Goal: Transaction & Acquisition: Purchase product/service

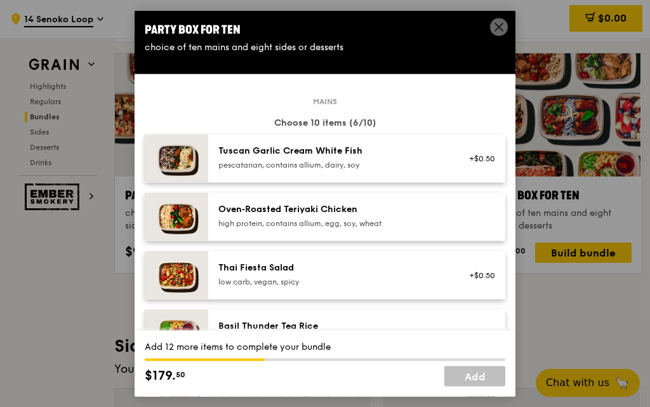
click at [256, 159] on div "pescatarian, contains allium, dairy, soy" at bounding box center [332, 164] width 228 height 10
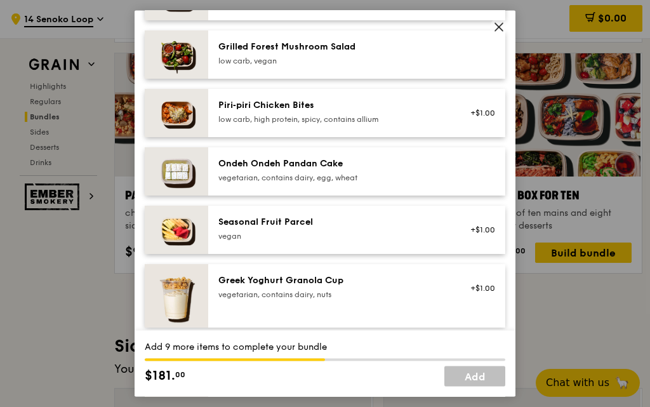
scroll to position [888, 0]
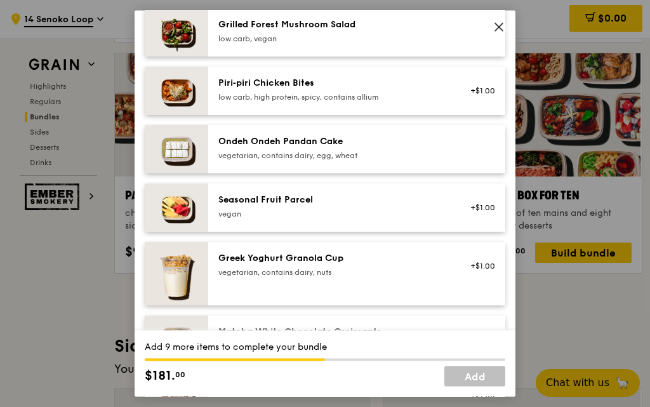
click at [305, 140] on div "Ondeh Ondeh Pandan Cake" at bounding box center [332, 141] width 228 height 13
click at [306, 140] on div "Ondeh Ondeh Pandan Cake" at bounding box center [332, 141] width 228 height 13
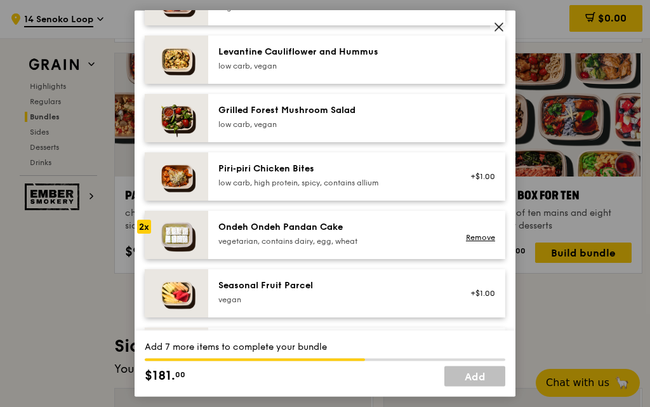
scroll to position [825, 0]
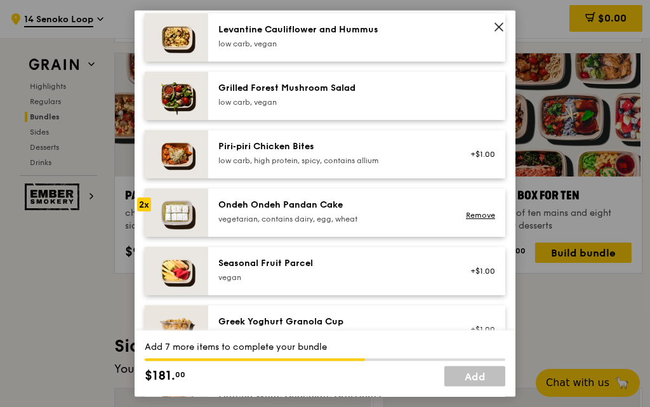
click at [296, 260] on div "Seasonal Fruit Parcel" at bounding box center [332, 262] width 228 height 13
click at [301, 261] on div "Seasonal Fruit Parcel" at bounding box center [332, 262] width 228 height 13
click at [296, 214] on div "vegetarian, contains dairy, egg, wheat" at bounding box center [332, 218] width 228 height 10
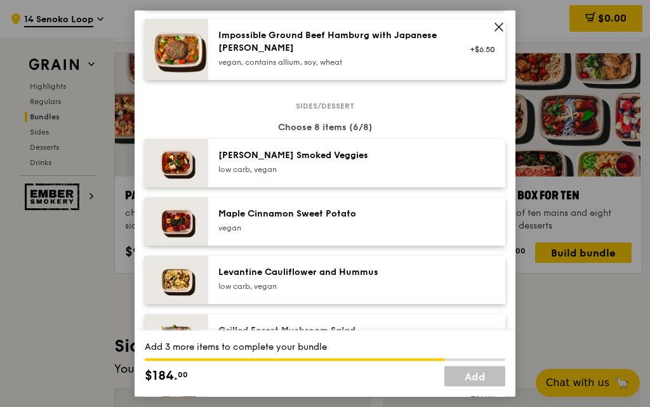
scroll to position [571, 0]
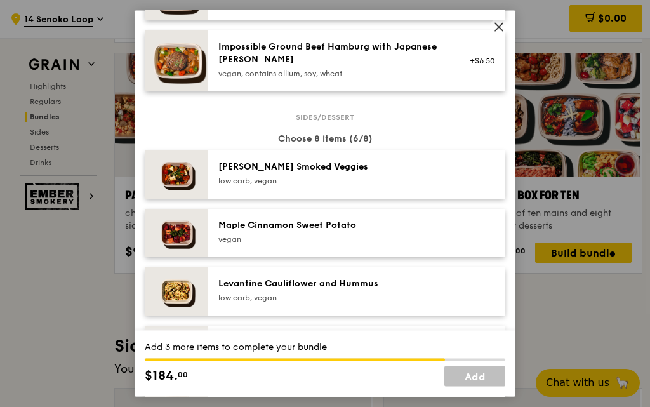
click at [296, 236] on div "vegan" at bounding box center [332, 238] width 228 height 10
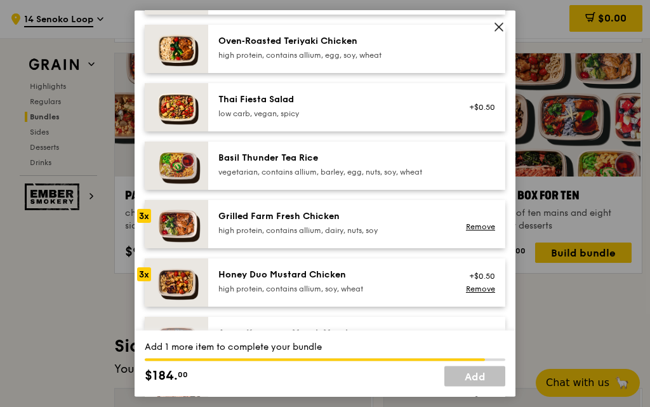
scroll to position [127, 0]
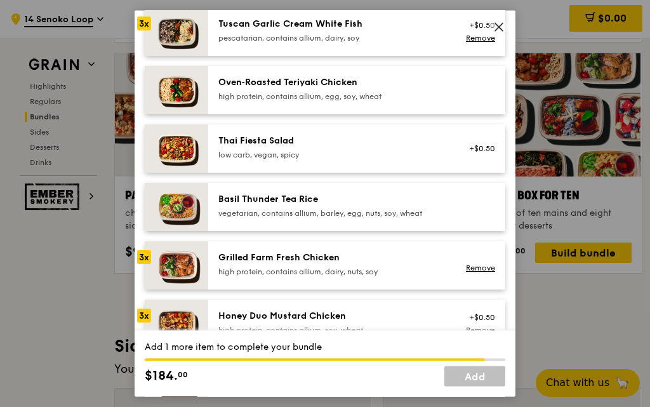
click at [265, 43] on div "Tuscan Garlic Cream White Fish pescatarian, contains allium, dairy, soy" at bounding box center [332, 31] width 243 height 28
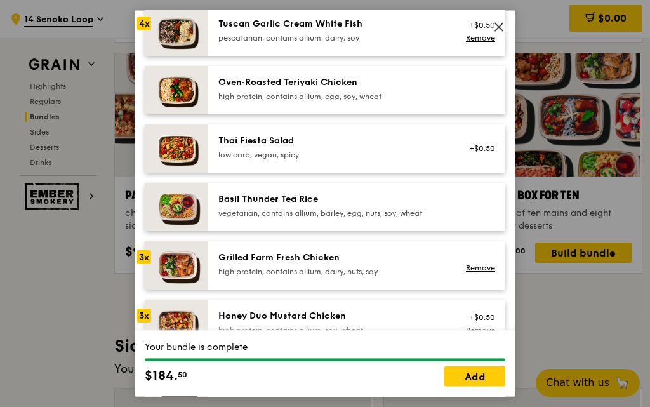
click at [265, 43] on div "Tuscan Garlic Cream White Fish pescatarian, contains allium, dairy, soy" at bounding box center [332, 31] width 243 height 28
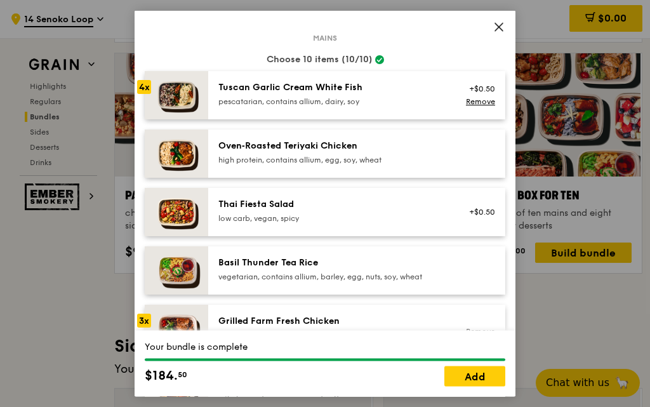
click at [279, 86] on div "Tuscan Garlic Cream White Fish" at bounding box center [332, 87] width 228 height 13
click at [301, 94] on div "Tuscan Garlic Cream White Fish pescatarian, contains allium, dairy, soy" at bounding box center [332, 93] width 228 height 25
click at [300, 94] on div "Tuscan Garlic Cream White Fish pescatarian, contains allium, dairy, soy" at bounding box center [332, 93] width 228 height 25
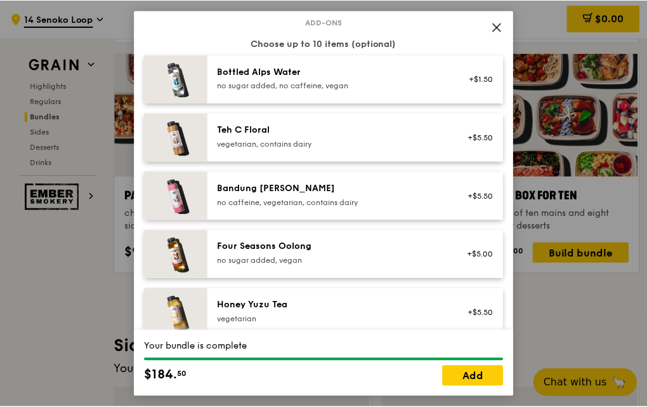
scroll to position [1523, 0]
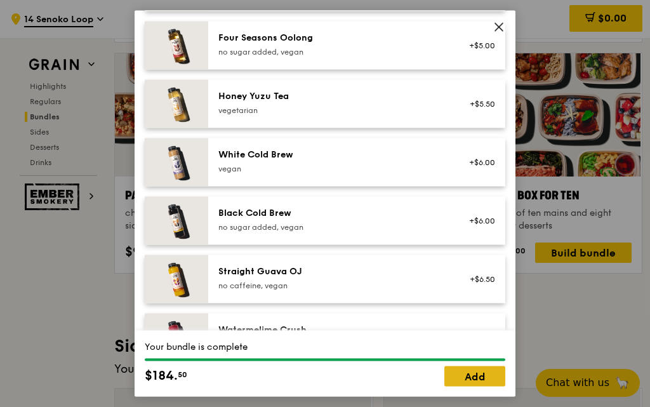
click at [487, 379] on link "Add" at bounding box center [474, 376] width 61 height 20
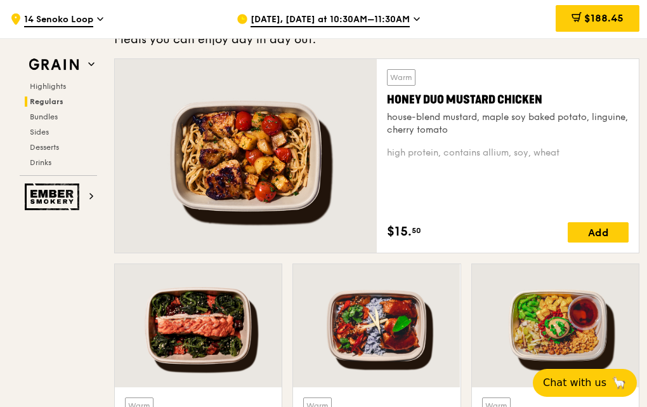
scroll to position [827, 0]
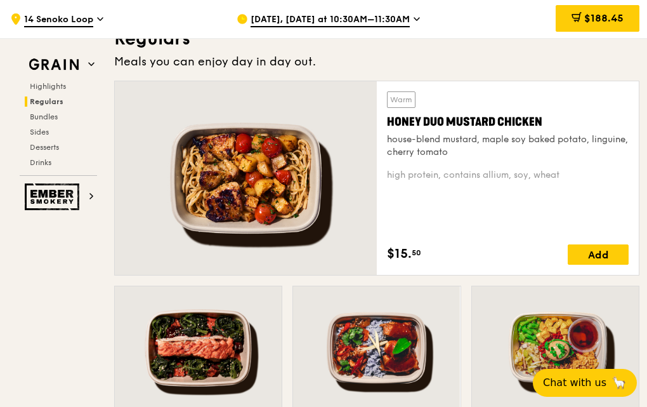
click at [254, 217] on div at bounding box center [246, 178] width 262 height 194
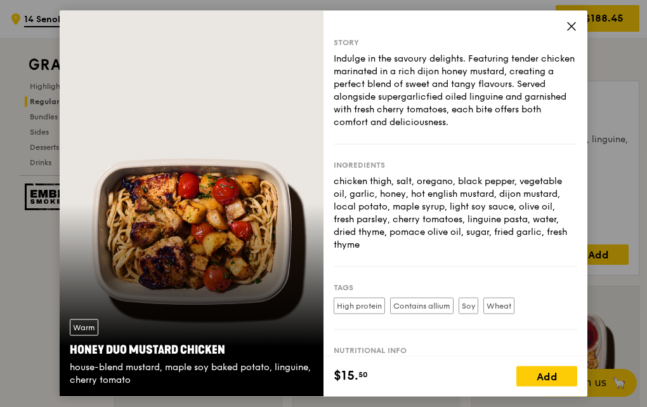
scroll to position [890, 0]
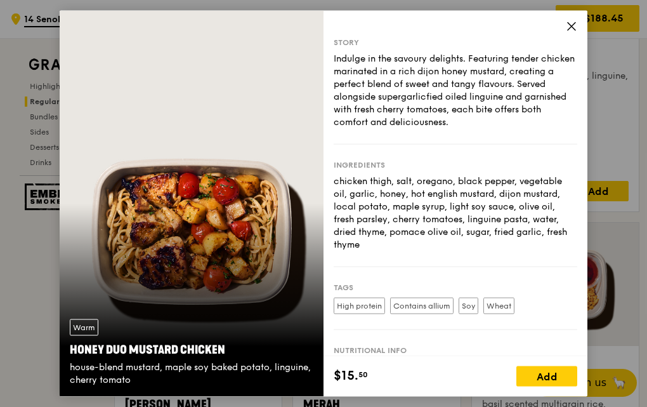
click at [572, 25] on icon at bounding box center [572, 26] width 8 height 8
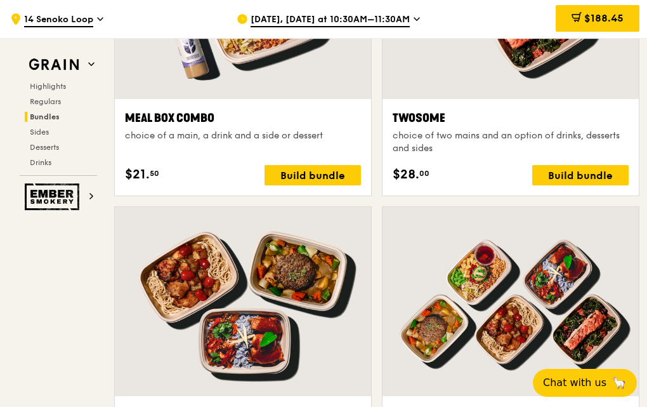
scroll to position [2159, 0]
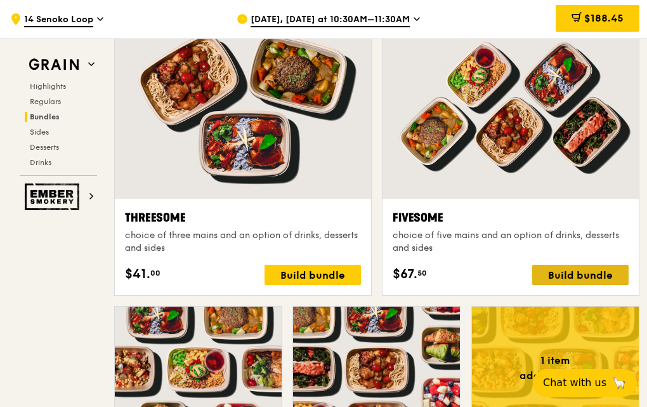
click at [576, 267] on div "Build bundle" at bounding box center [580, 275] width 96 height 20
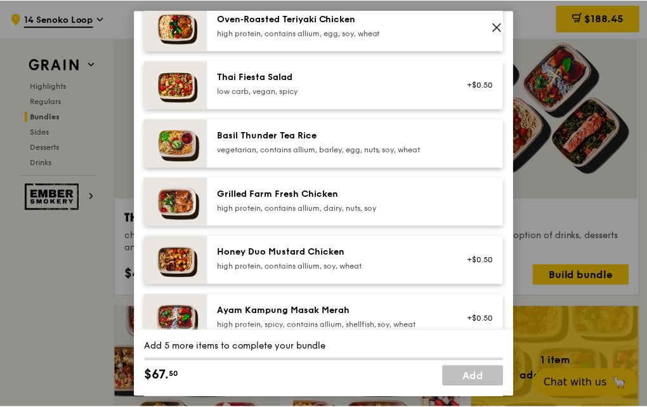
scroll to position [0, 0]
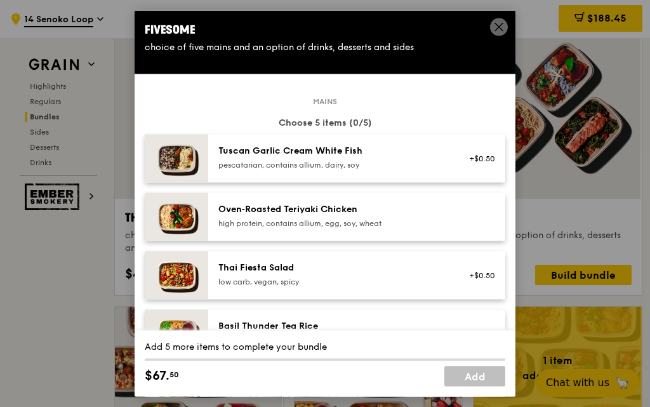
click at [498, 29] on icon at bounding box center [498, 26] width 11 height 11
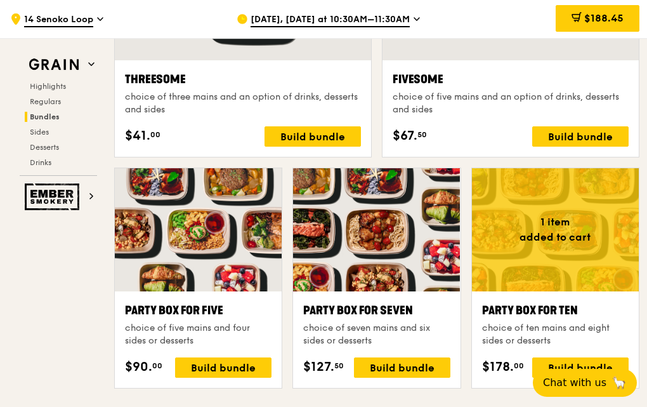
scroll to position [2223, 0]
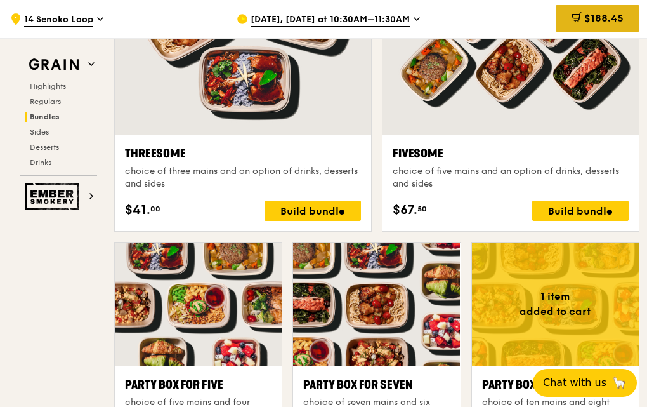
click at [572, 12] on icon at bounding box center [577, 17] width 10 height 10
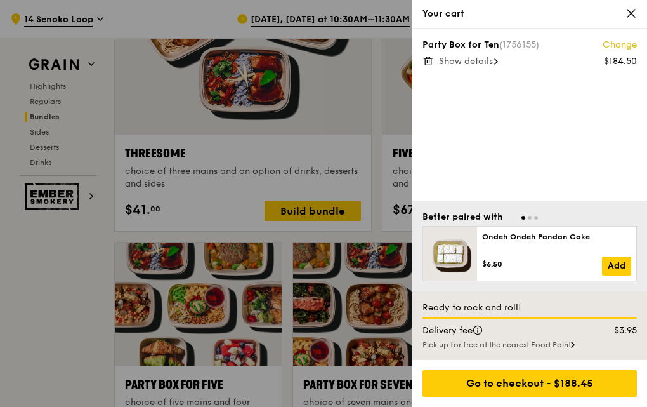
click at [627, 9] on icon at bounding box center [631, 13] width 11 height 11
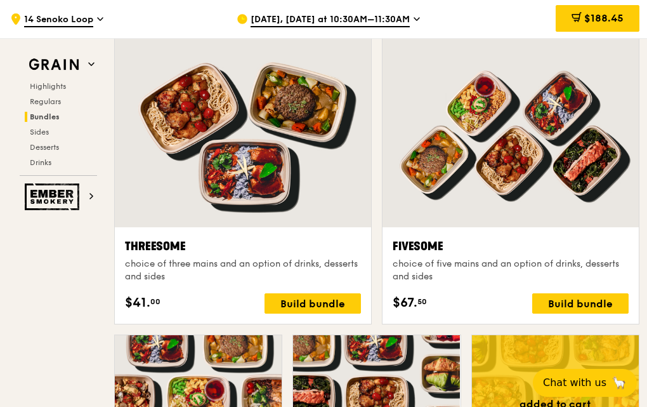
scroll to position [2350, 0]
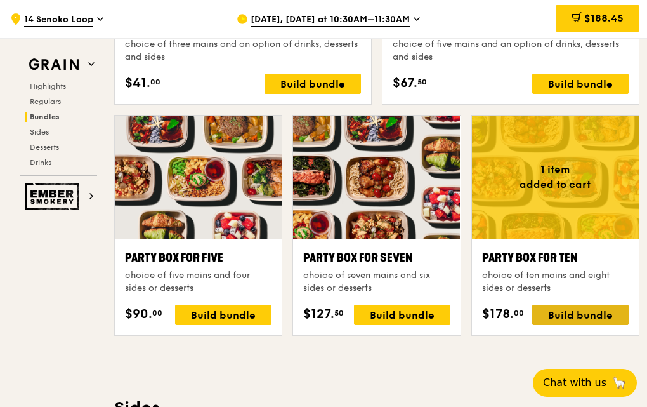
click at [583, 316] on div "Build bundle" at bounding box center [580, 315] width 96 height 20
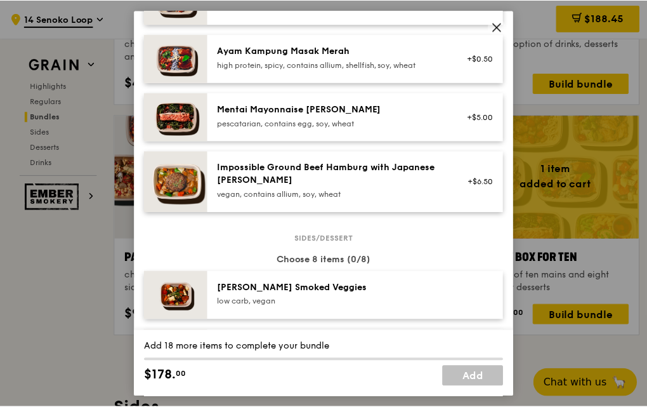
scroll to position [634, 0]
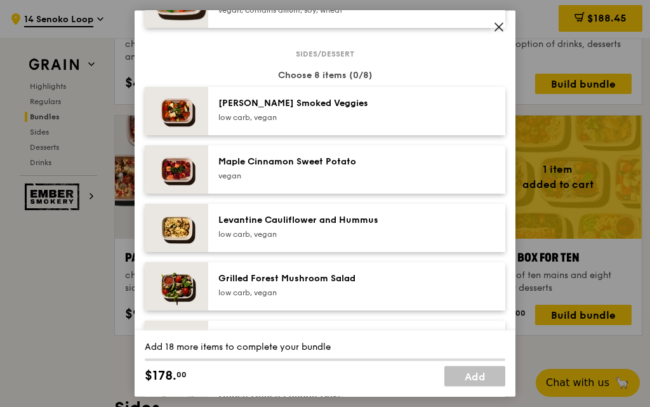
click at [503, 25] on icon at bounding box center [498, 26] width 11 height 11
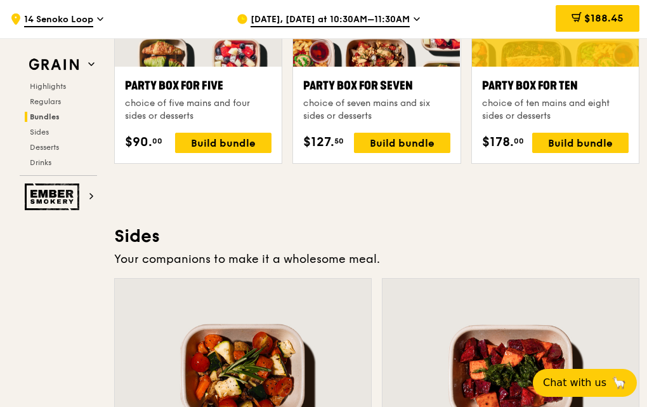
scroll to position [2414, 0]
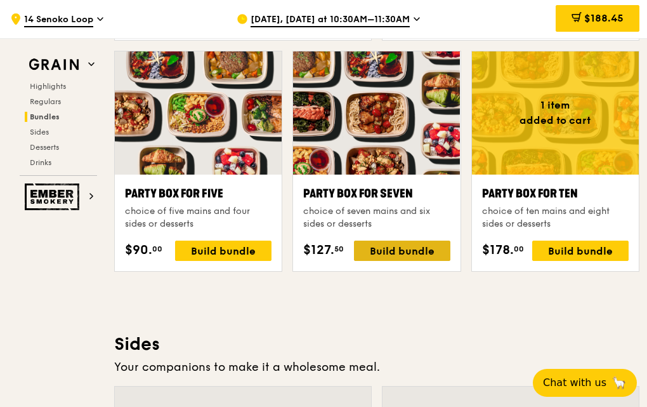
click at [378, 258] on div "Build bundle" at bounding box center [402, 250] width 96 height 20
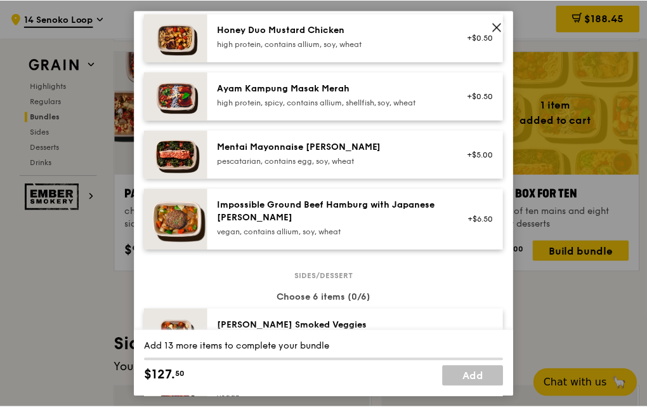
scroll to position [444, 0]
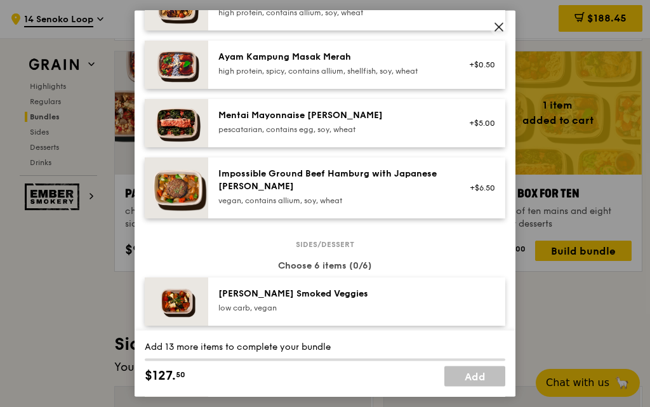
click at [503, 27] on icon at bounding box center [498, 26] width 11 height 11
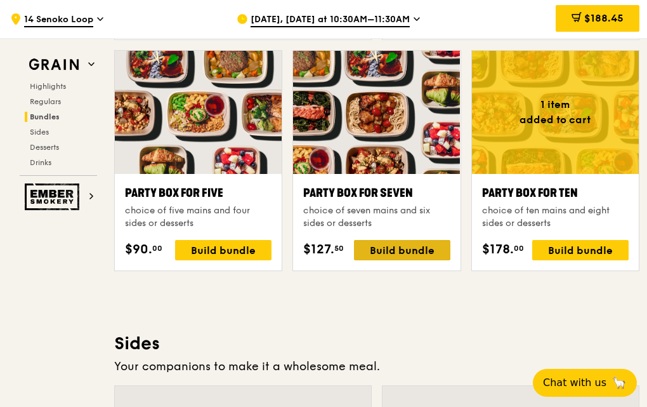
click at [427, 248] on div "Build bundle" at bounding box center [402, 250] width 96 height 20
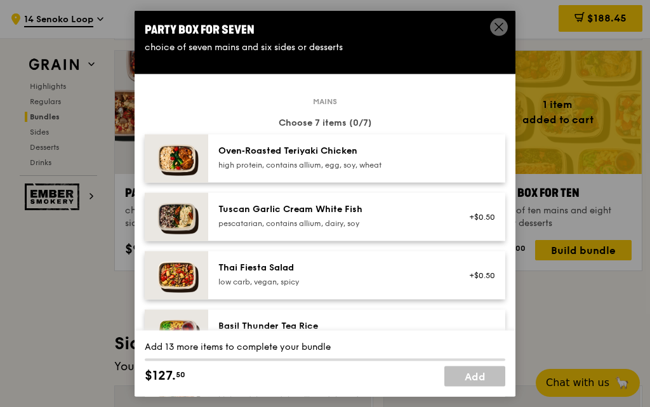
click at [502, 25] on icon at bounding box center [498, 26] width 11 height 11
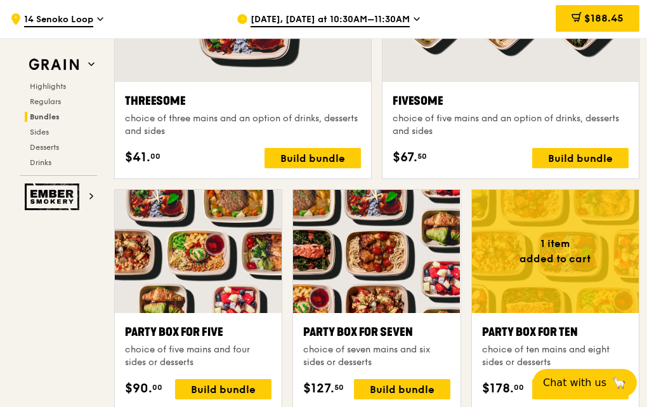
scroll to position [2289, 0]
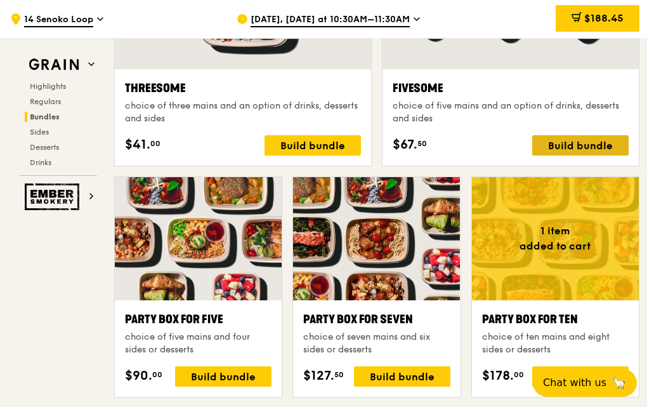
click at [550, 143] on div "Build bundle" at bounding box center [580, 145] width 96 height 20
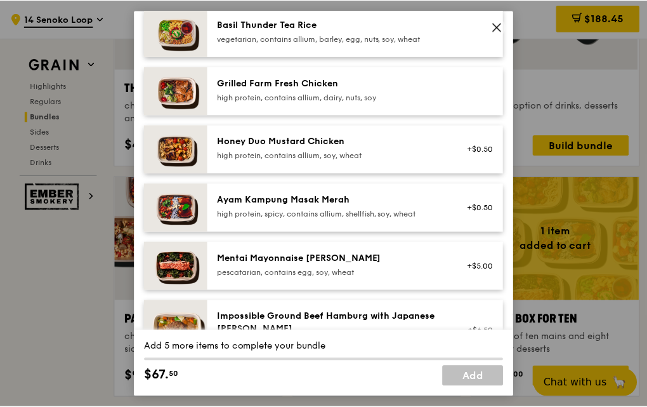
scroll to position [317, 0]
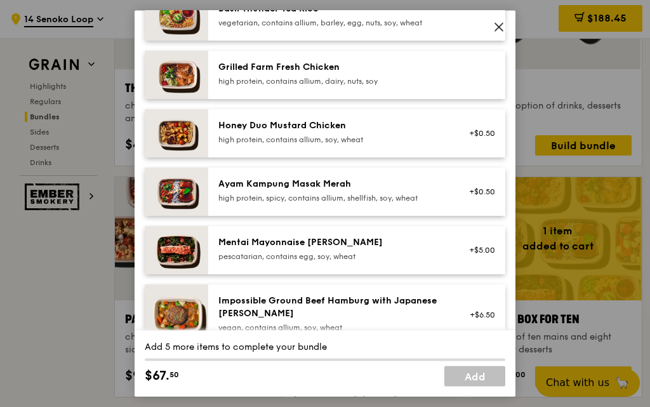
click at [178, 298] on img at bounding box center [176, 314] width 63 height 61
click at [496, 25] on icon at bounding box center [499, 27] width 8 height 8
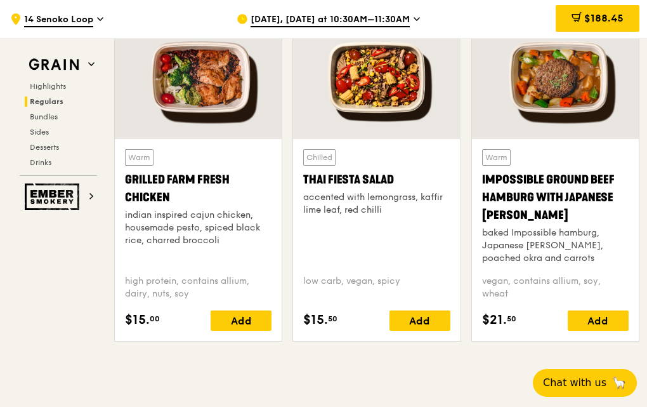
scroll to position [1337, 0]
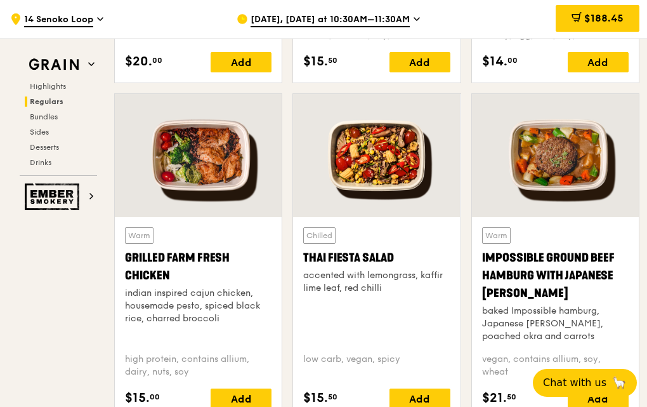
click at [588, 165] on div at bounding box center [555, 155] width 167 height 123
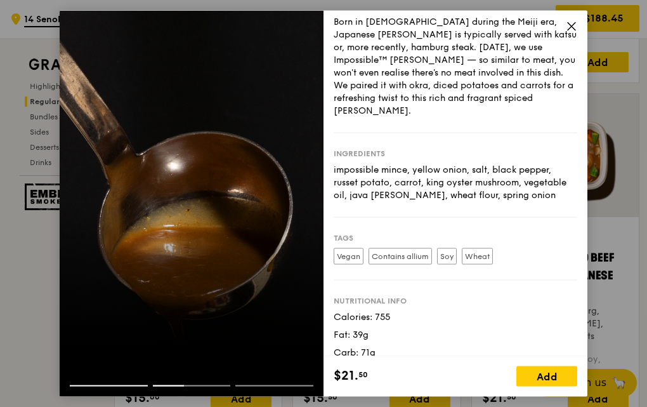
scroll to position [55, 0]
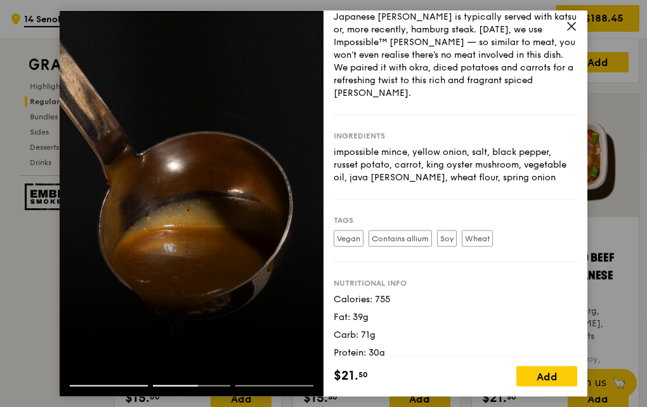
click at [571, 27] on icon at bounding box center [572, 26] width 8 height 8
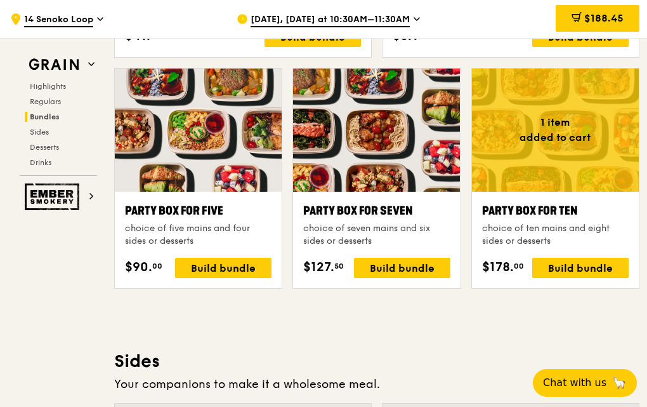
scroll to position [2480, 0]
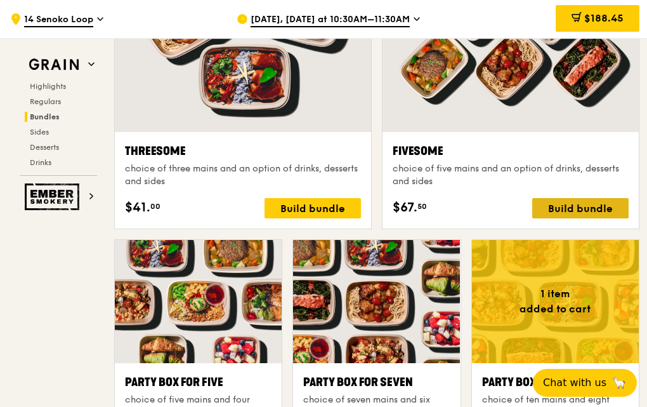
click at [564, 207] on div "Build bundle" at bounding box center [580, 208] width 96 height 20
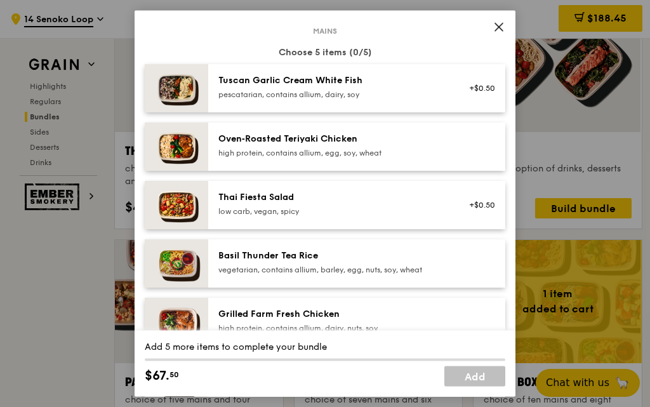
scroll to position [190, 0]
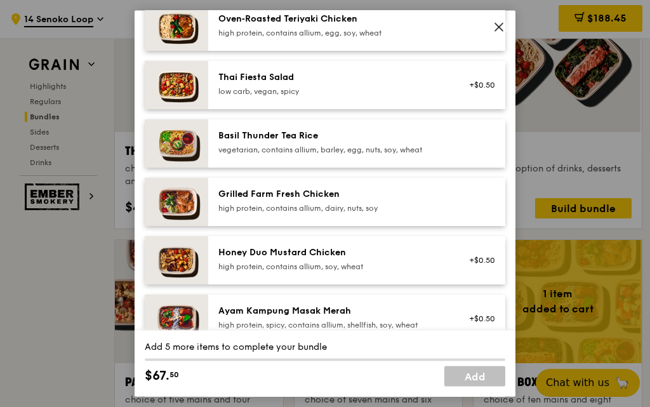
click at [270, 264] on div "high protein, contains allium, soy, wheat" at bounding box center [332, 266] width 228 height 10
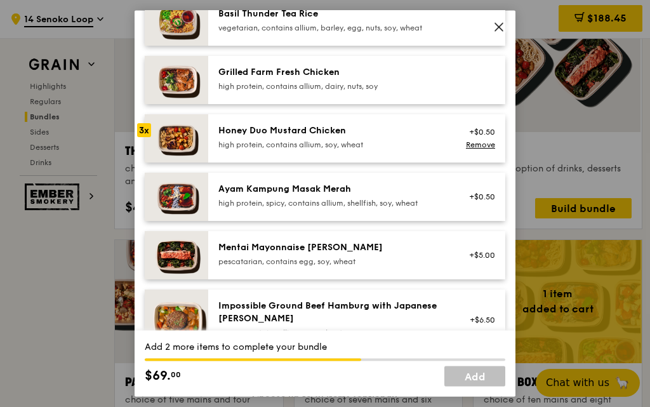
scroll to position [317, 0]
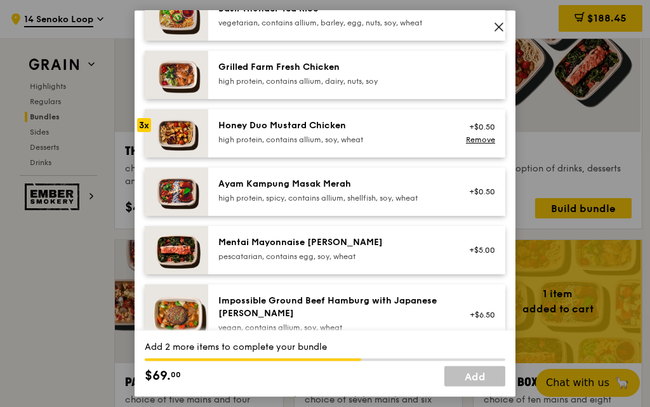
click at [282, 200] on div "high protein, spicy, contains allium, shellfish, soy, wheat" at bounding box center [332, 197] width 228 height 10
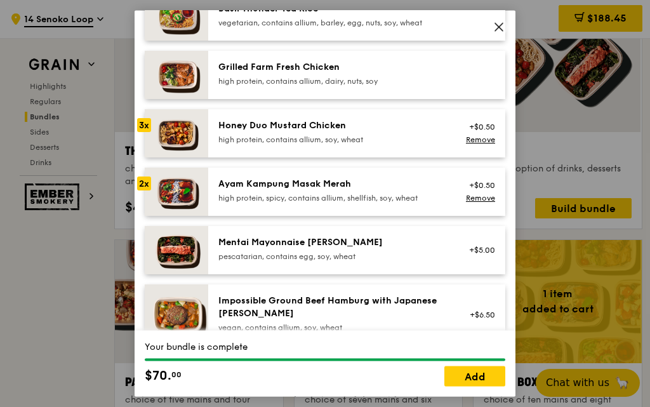
click at [282, 200] on div "high protein, spicy, contains allium, shellfish, soy, wheat" at bounding box center [332, 197] width 228 height 10
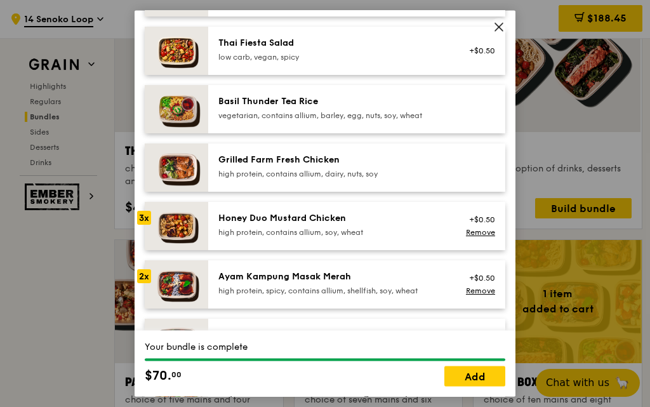
scroll to position [190, 0]
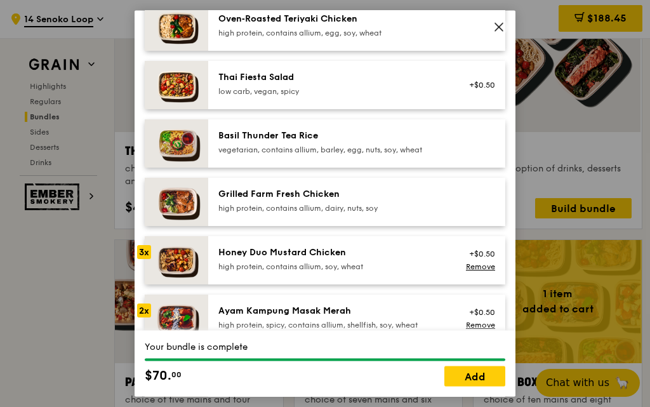
click at [272, 253] on div "Honey Duo Mustard Chicken" at bounding box center [332, 252] width 228 height 13
click at [475, 268] on link "Remove" at bounding box center [480, 265] width 29 height 9
click at [475, 268] on div "+$0.50 Remove" at bounding box center [478, 260] width 49 height 28
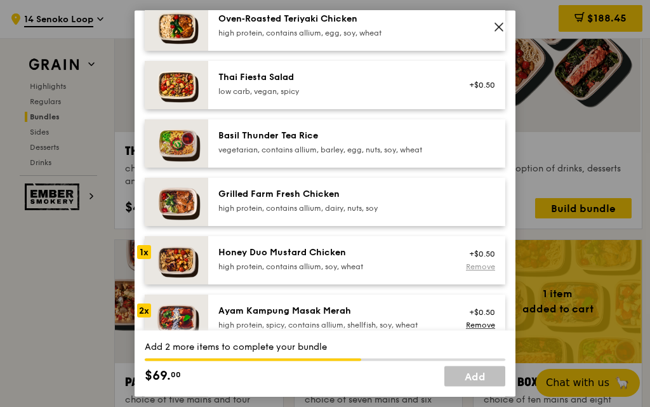
click at [468, 268] on link "Remove" at bounding box center [480, 265] width 29 height 9
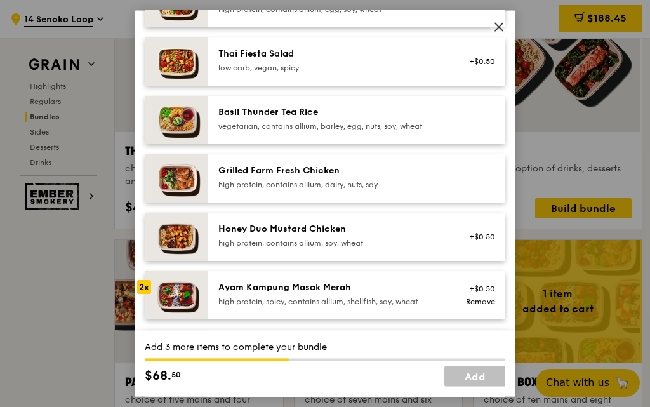
scroll to position [254, 0]
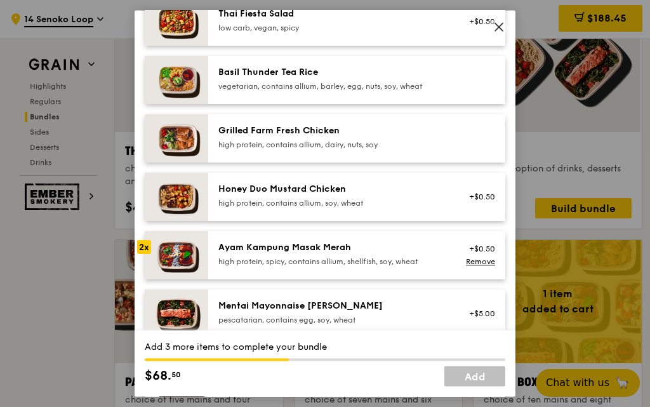
click at [315, 256] on div "high protein, spicy, contains allium, shellfish, soy, wheat" at bounding box center [332, 261] width 228 height 10
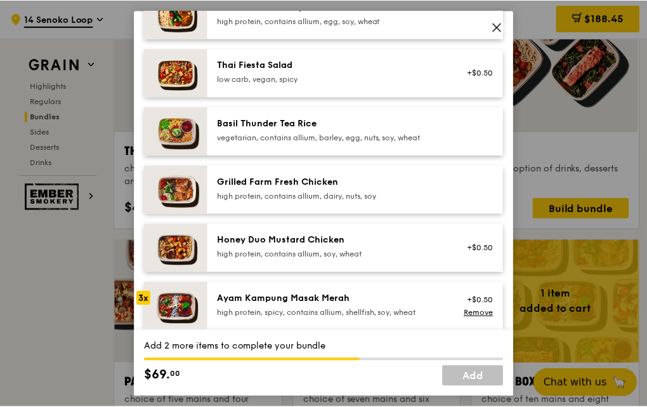
scroll to position [190, 0]
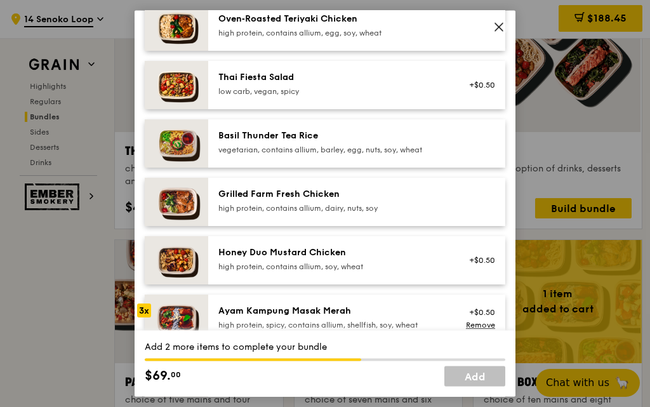
click at [310, 207] on div "high protein, contains allium, dairy, nuts, soy" at bounding box center [332, 207] width 228 height 10
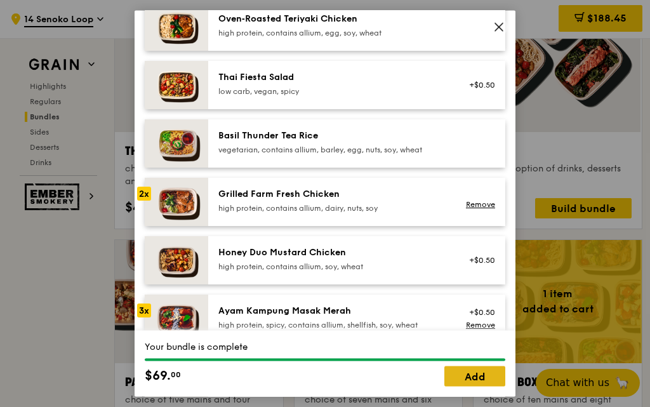
click at [470, 375] on link "Add" at bounding box center [474, 376] width 61 height 20
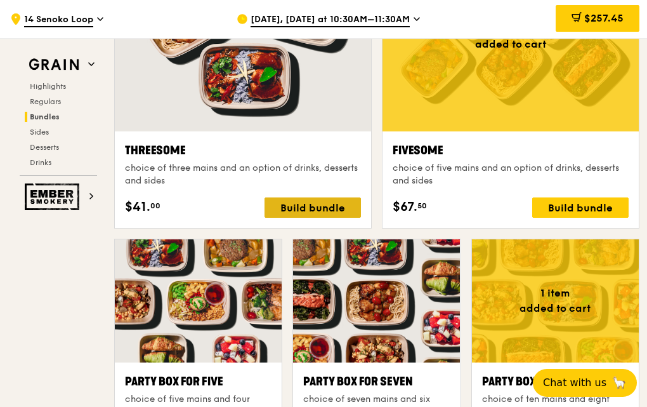
click at [322, 204] on div "Build bundle" at bounding box center [313, 207] width 96 height 20
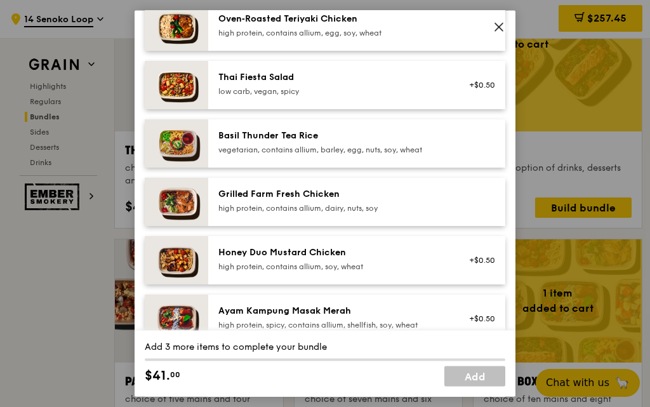
click at [317, 262] on div "high protein, contains allium, soy, wheat" at bounding box center [332, 266] width 228 height 10
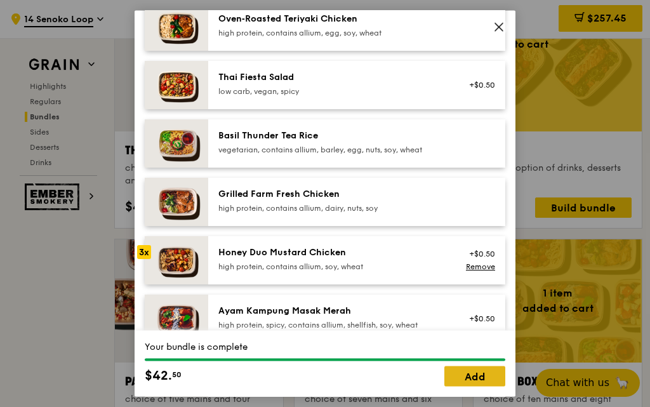
click at [485, 376] on link "Add" at bounding box center [474, 376] width 61 height 20
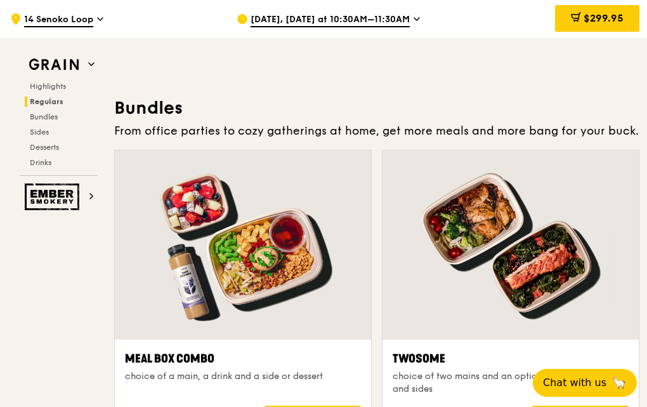
scroll to position [1529, 0]
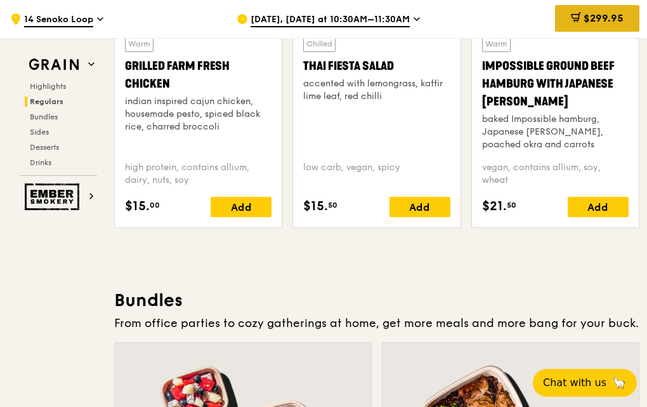
click at [591, 18] on span "$299.95" at bounding box center [604, 18] width 40 height 12
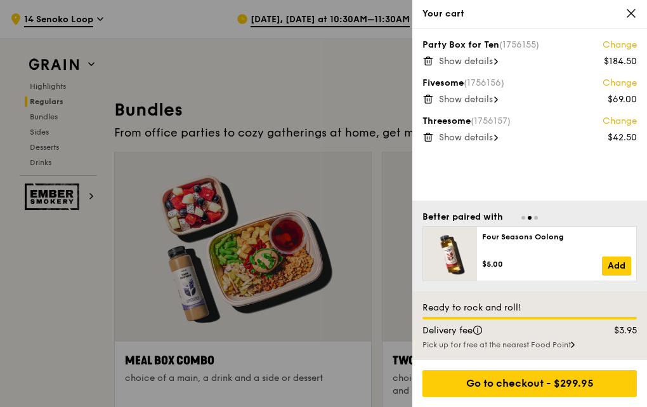
scroll to position [1656, 0]
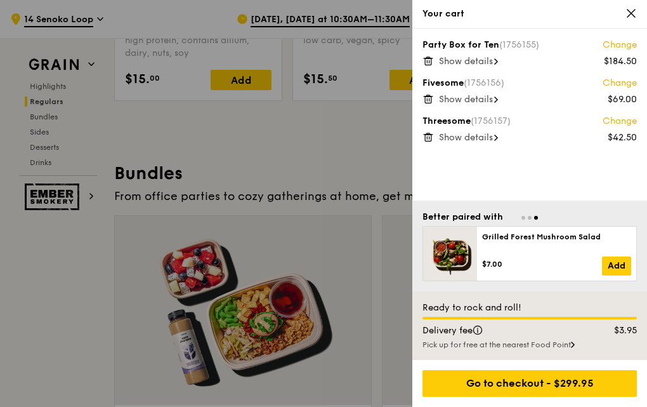
click at [481, 64] on span "Show details" at bounding box center [466, 61] width 54 height 11
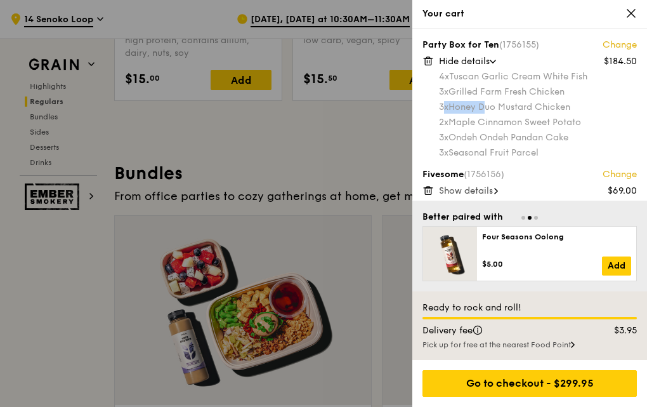
drag, startPoint x: 443, startPoint y: 103, endPoint x: 487, endPoint y: 102, distance: 43.8
click at [487, 102] on div "3x Honey Duo Mustard Chicken" at bounding box center [538, 107] width 198 height 13
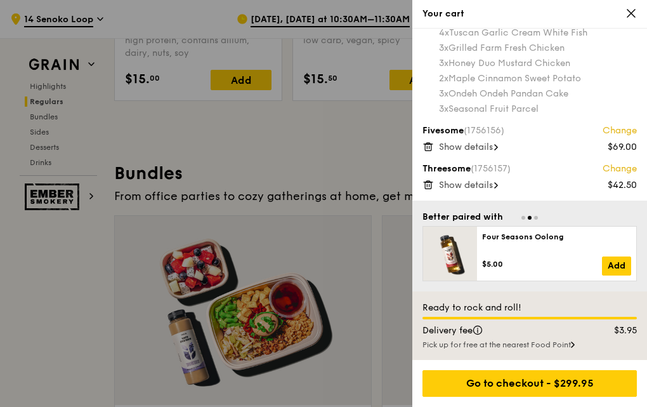
click at [480, 143] on span "Show details" at bounding box center [466, 146] width 54 height 11
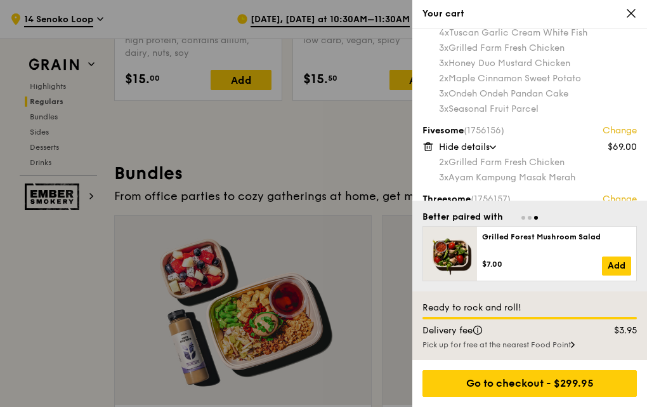
scroll to position [74, 0]
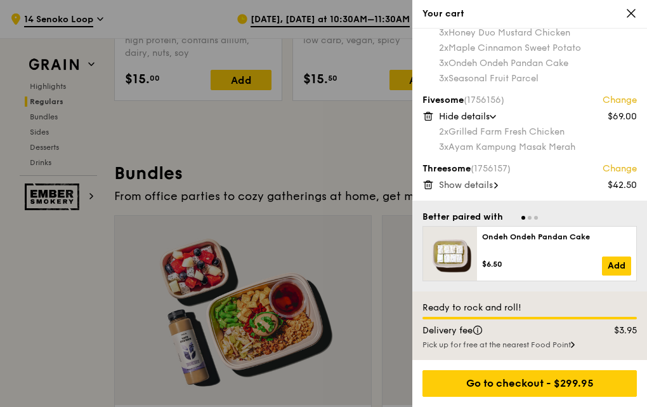
click at [490, 181] on span "Show details" at bounding box center [466, 185] width 54 height 11
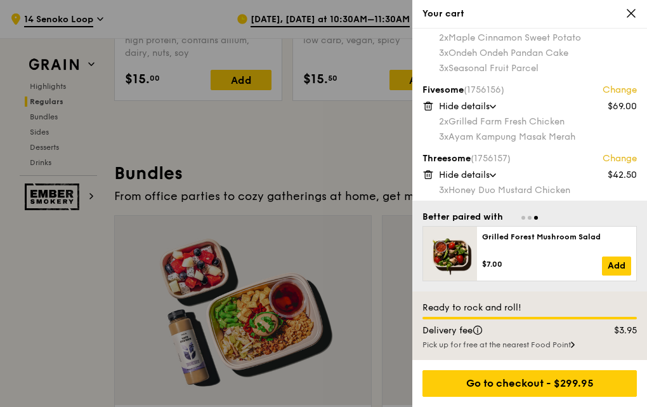
scroll to position [89, 0]
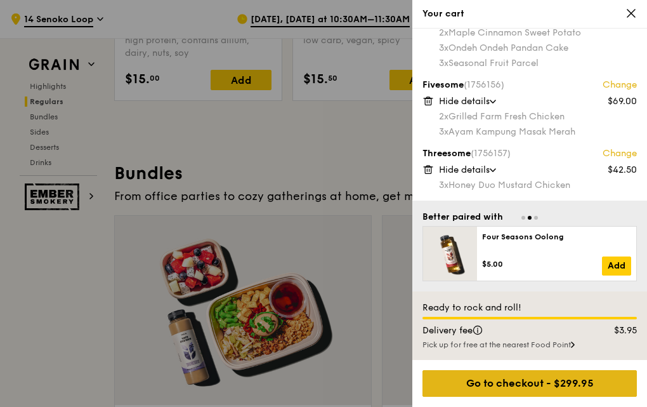
click at [529, 383] on div "Go to checkout - $299.95" at bounding box center [530, 383] width 214 height 27
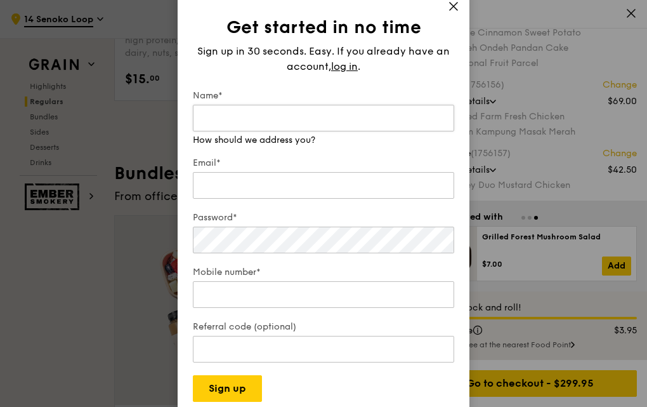
click at [273, 121] on input "Name*" at bounding box center [323, 118] width 261 height 27
type input "n"
type input "Junhao"
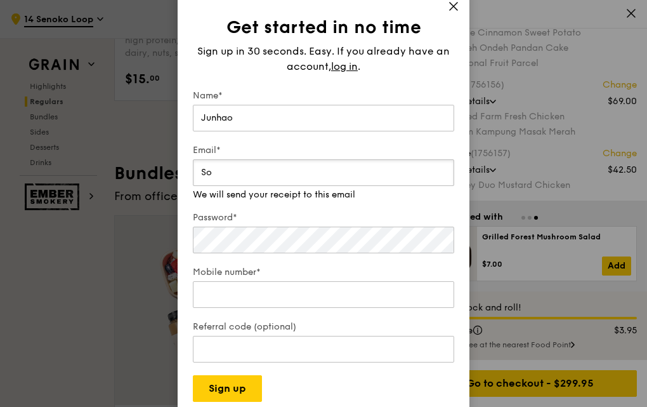
type input "S"
type input "J"
type input "Sohchunho@gmail.com"
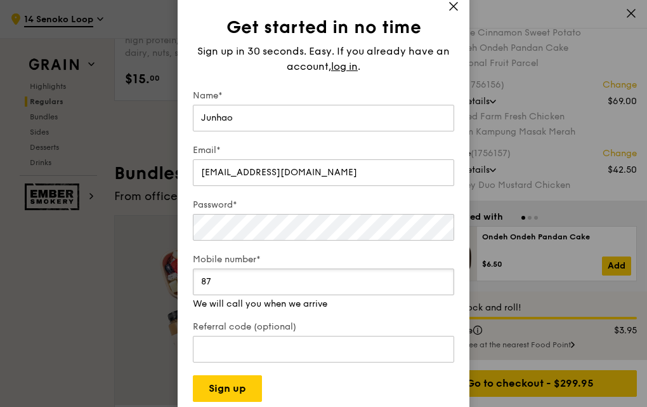
type input "8"
type input "83993581"
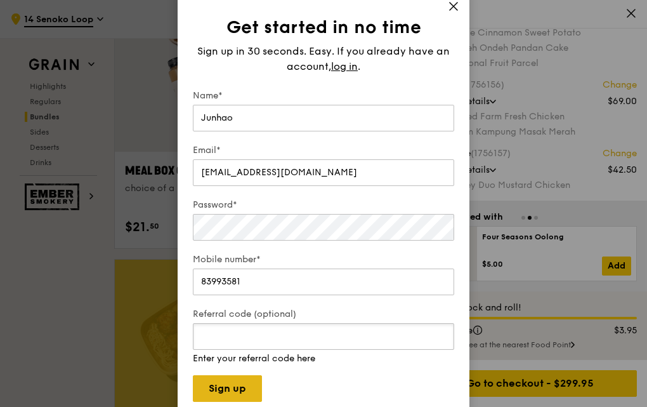
scroll to position [1910, 0]
click at [243, 389] on button "Sign up" at bounding box center [227, 388] width 69 height 27
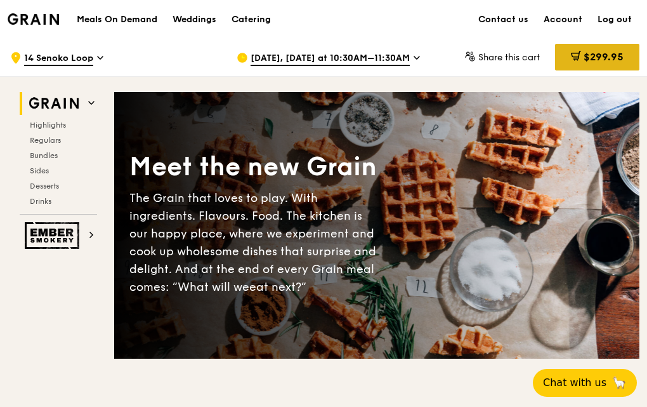
click at [574, 63] on span at bounding box center [576, 58] width 10 height 14
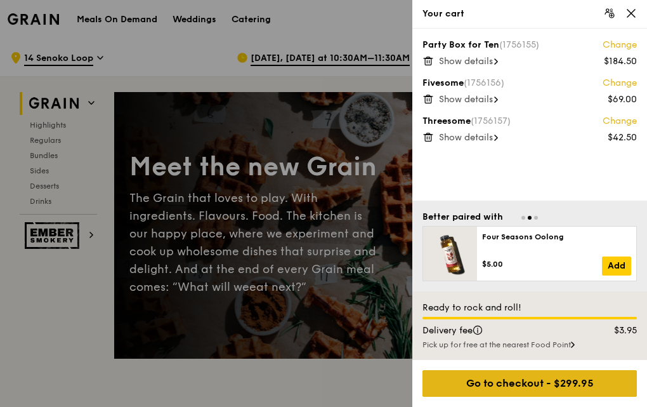
click at [496, 383] on div "Go to checkout - $299.95" at bounding box center [530, 383] width 214 height 27
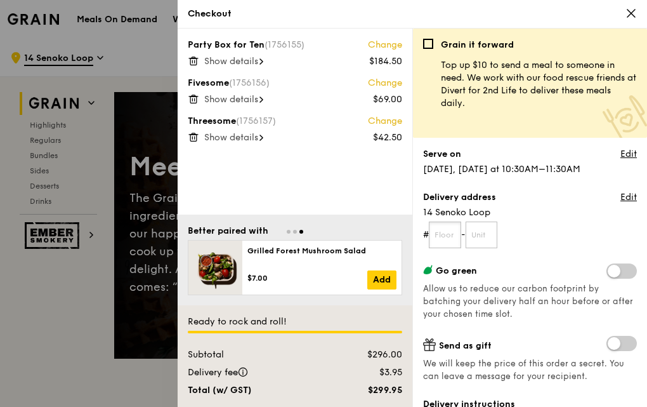
click at [457, 240] on input "text" at bounding box center [445, 234] width 32 height 27
type input "01"
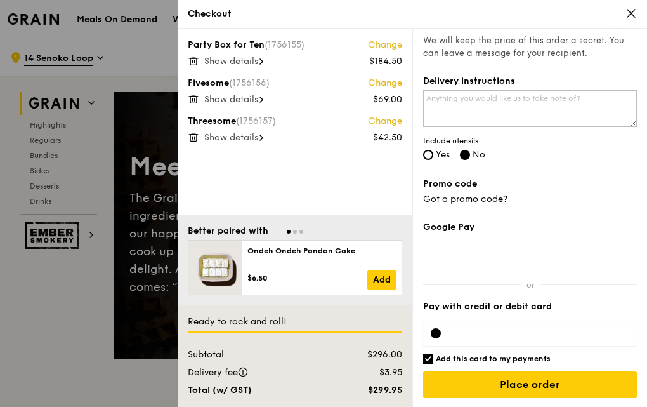
scroll to position [324, 0]
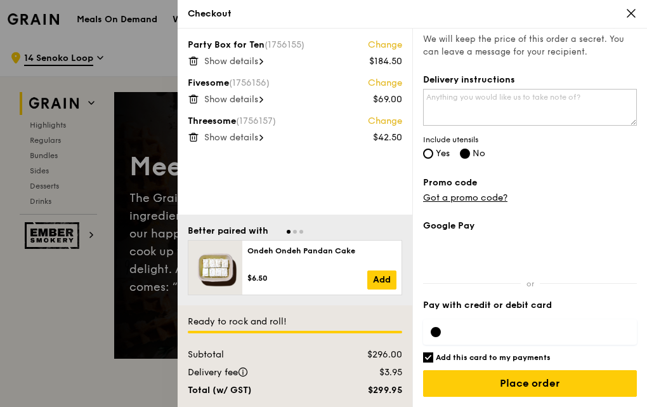
type input "01"
click at [546, 176] on div "Grain it forward Top up $10 to send a meal to someone in need. We work with our…" at bounding box center [529, 218] width 235 height 378
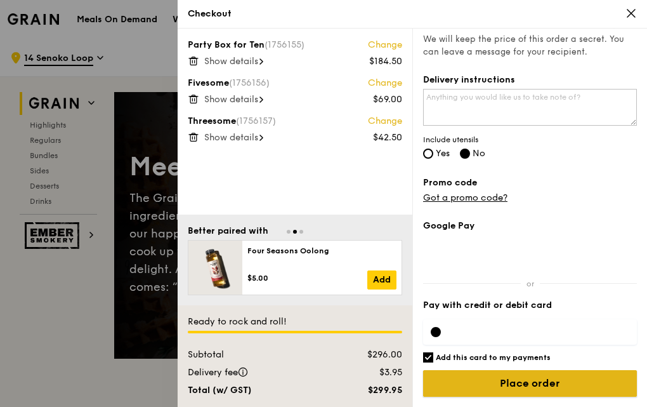
click at [521, 389] on input "Place order" at bounding box center [530, 383] width 214 height 27
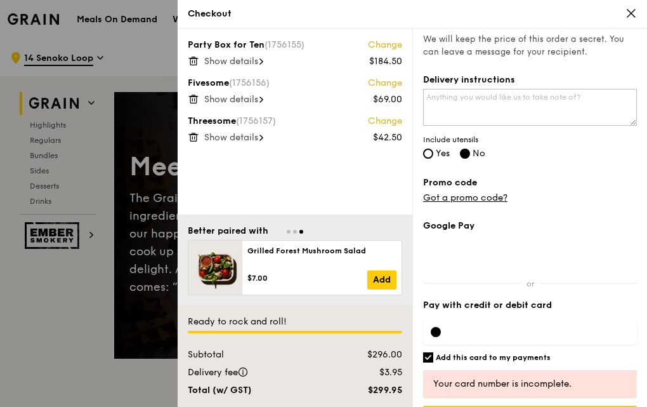
click at [530, 326] on div "Google Pay Pay with credit or debit card Add this card to my payments Ready to …" at bounding box center [530, 331] width 214 height 223
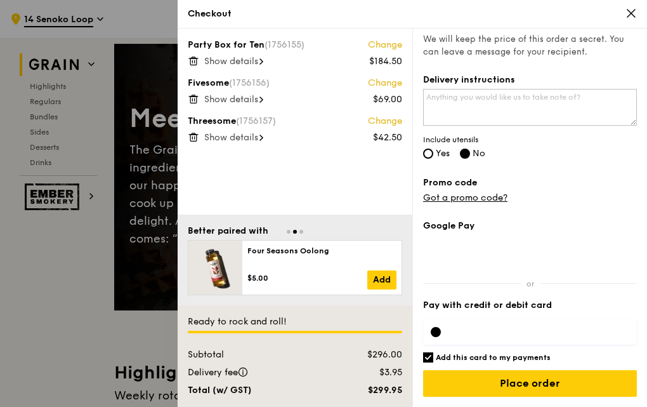
scroll to position [127, 0]
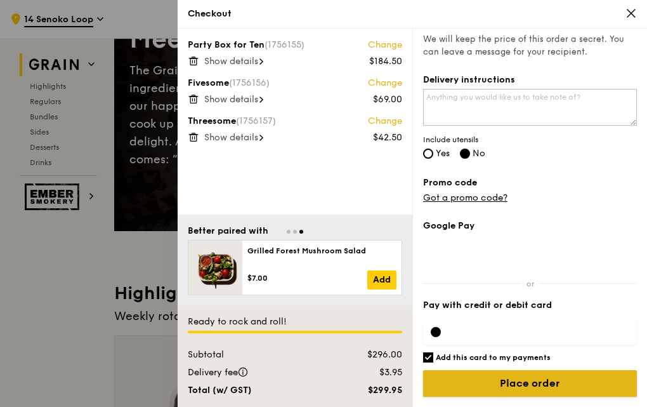
click at [555, 383] on input "Place order" at bounding box center [530, 383] width 214 height 27
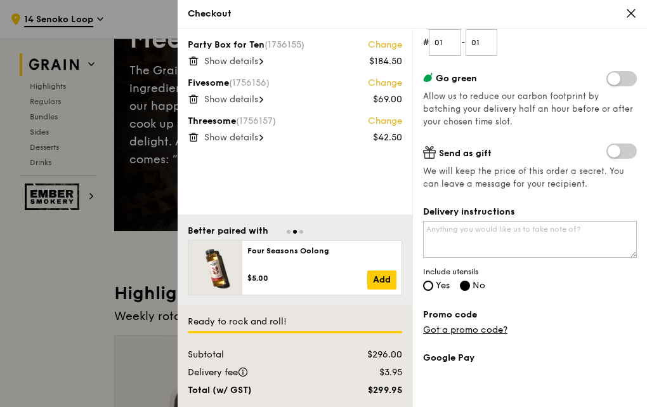
scroll to position [169, 0]
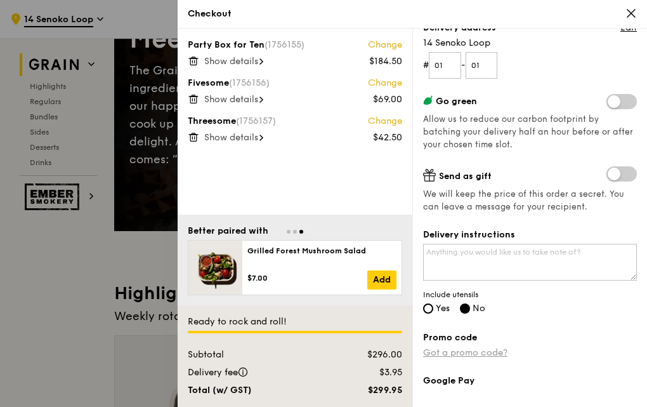
click at [497, 354] on link "Got a promo code?" at bounding box center [465, 352] width 84 height 11
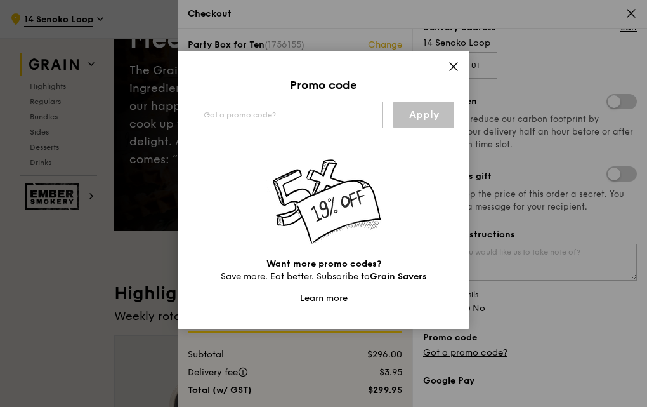
click at [459, 67] on icon at bounding box center [453, 66] width 11 height 11
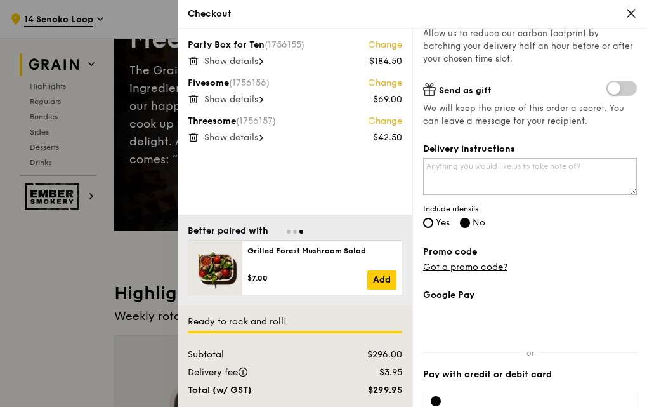
scroll to position [360, 0]
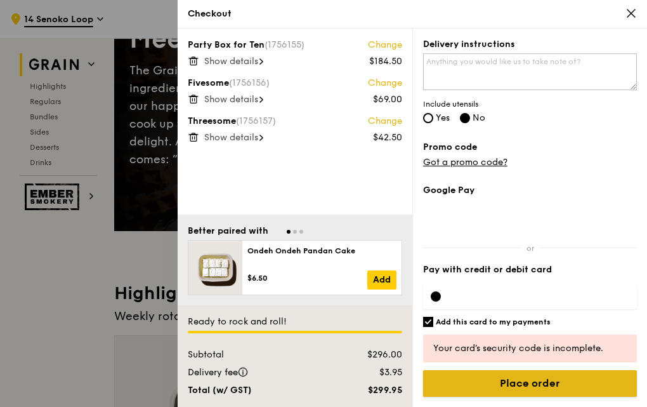
click at [547, 391] on input "Place order" at bounding box center [530, 383] width 214 height 27
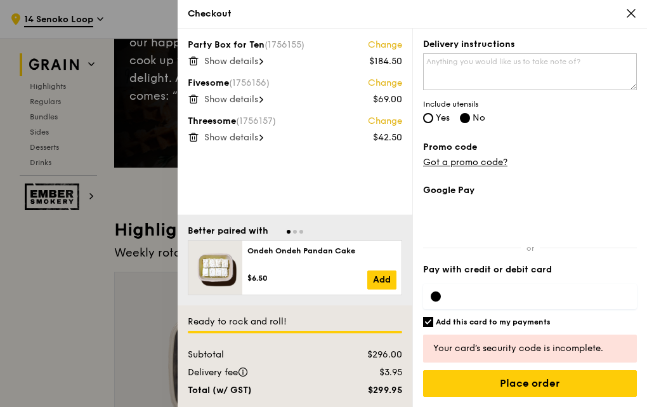
scroll to position [324, 0]
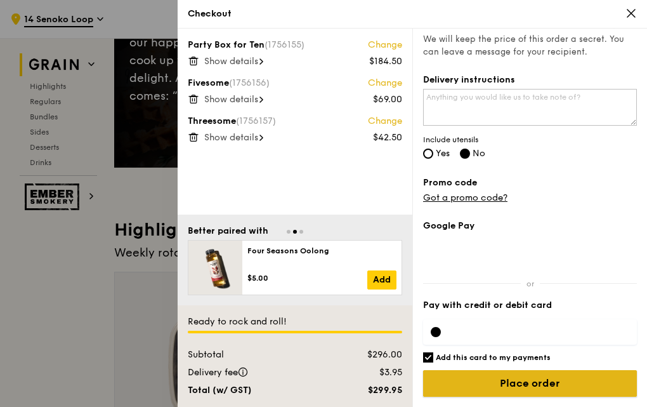
click at [563, 381] on input "Place order" at bounding box center [530, 383] width 214 height 27
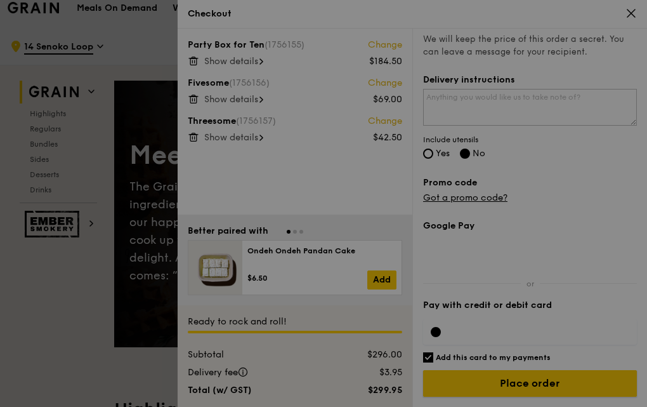
scroll to position [0, 0]
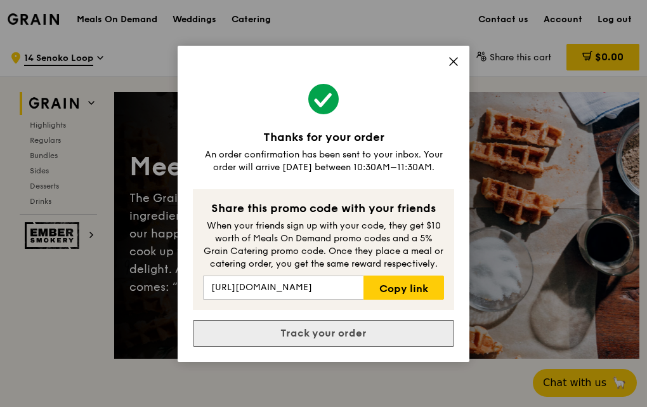
click at [344, 343] on link "Track your order" at bounding box center [323, 333] width 261 height 27
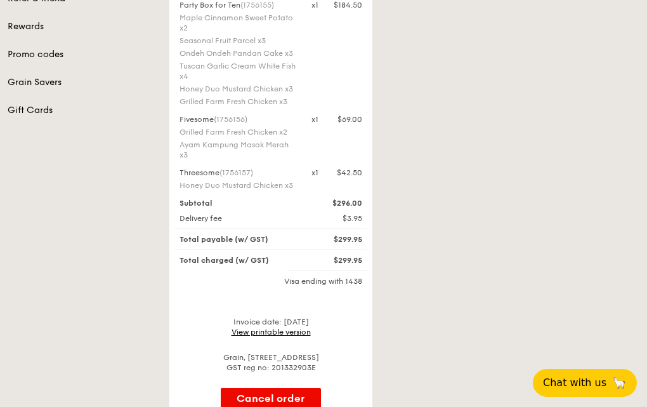
scroll to position [254, 0]
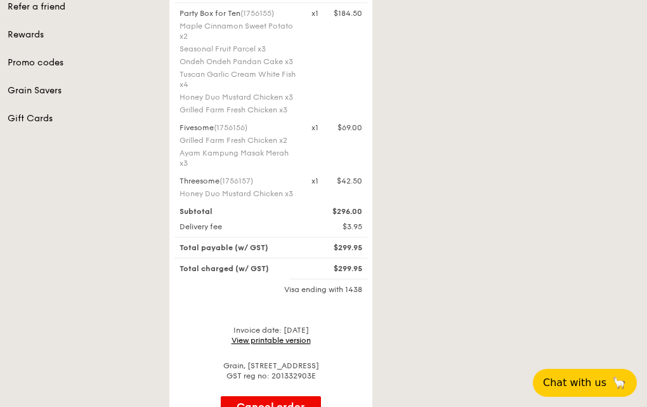
click at [284, 341] on link "View printable version" at bounding box center [271, 340] width 79 height 9
